Goal: Find contact information: Find contact information

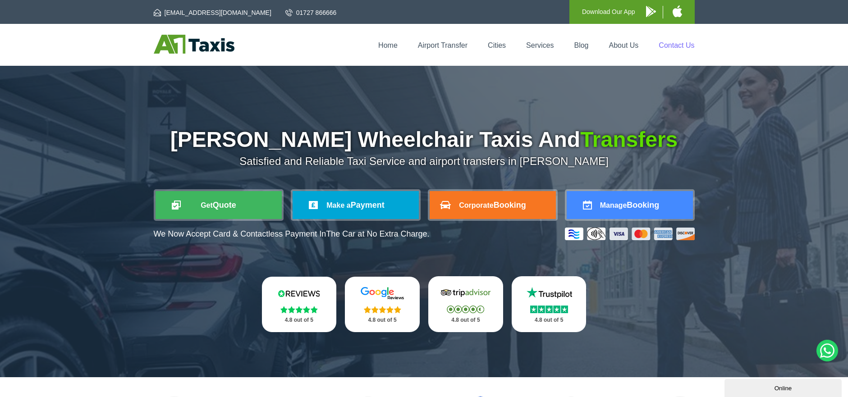
click at [679, 46] on link "Contact Us" at bounding box center [676, 45] width 36 height 8
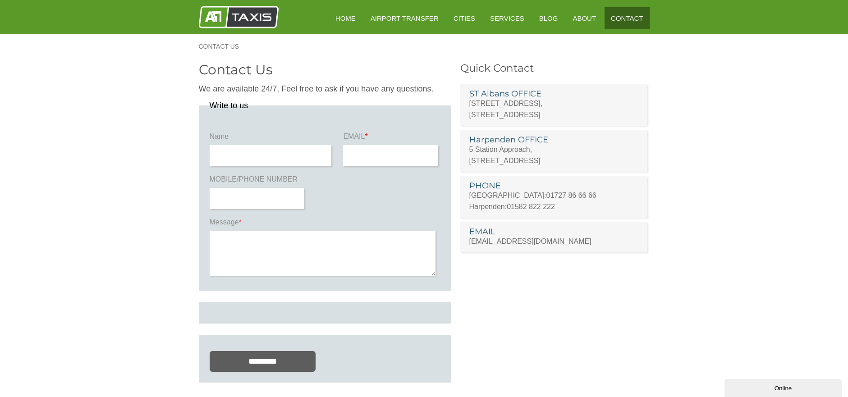
click at [632, 17] on link "Contact" at bounding box center [626, 18] width 45 height 22
